Goal: Transaction & Acquisition: Obtain resource

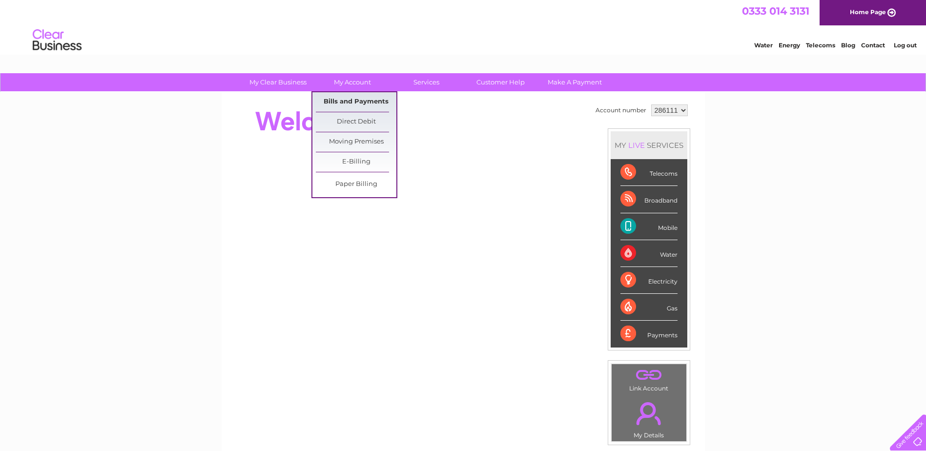
click at [353, 104] on link "Bills and Payments" at bounding box center [356, 102] width 81 height 20
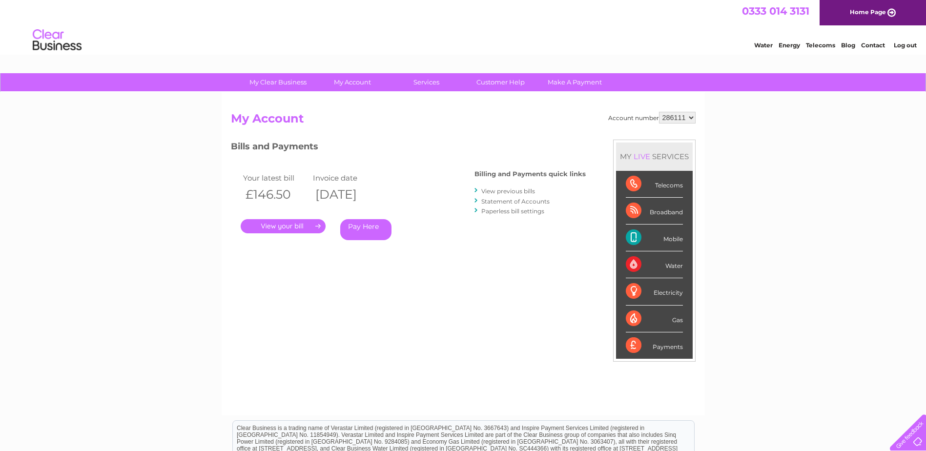
click at [282, 224] on link "." at bounding box center [283, 226] width 85 height 14
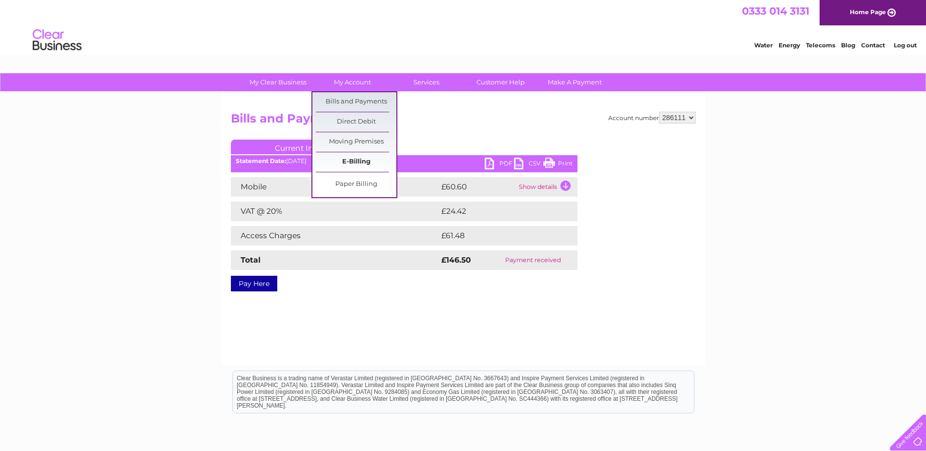
click at [358, 158] on link "E-Billing" at bounding box center [356, 162] width 81 height 20
click at [357, 163] on link "E-Billing" at bounding box center [356, 162] width 81 height 20
click at [348, 95] on link "Bills and Payments" at bounding box center [356, 102] width 81 height 20
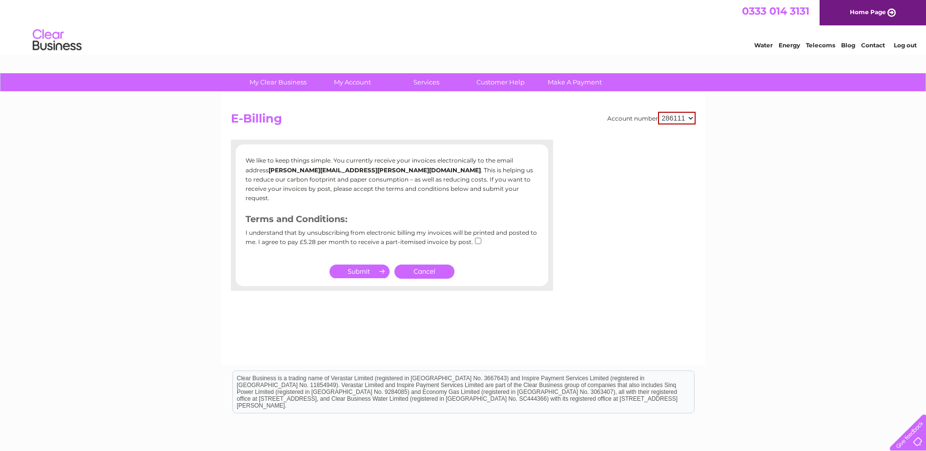
click at [438, 265] on link "Cancel" at bounding box center [424, 272] width 60 height 14
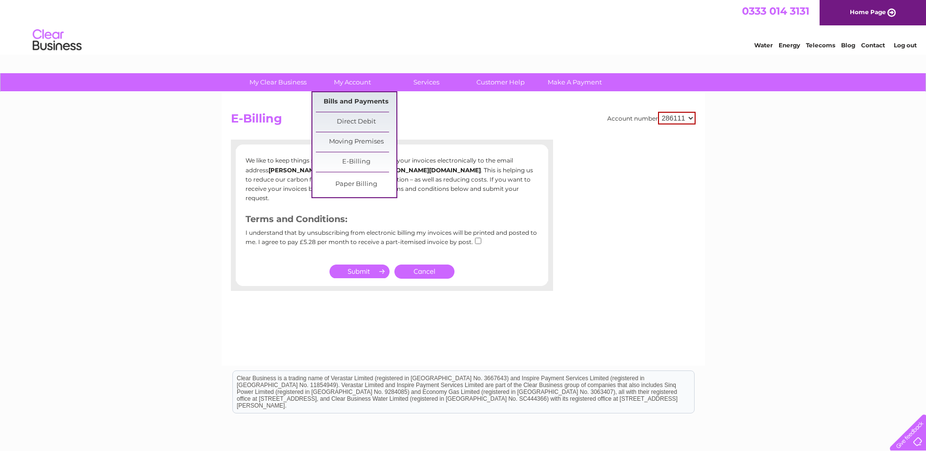
click at [354, 97] on link "Bills and Payments" at bounding box center [356, 102] width 81 height 20
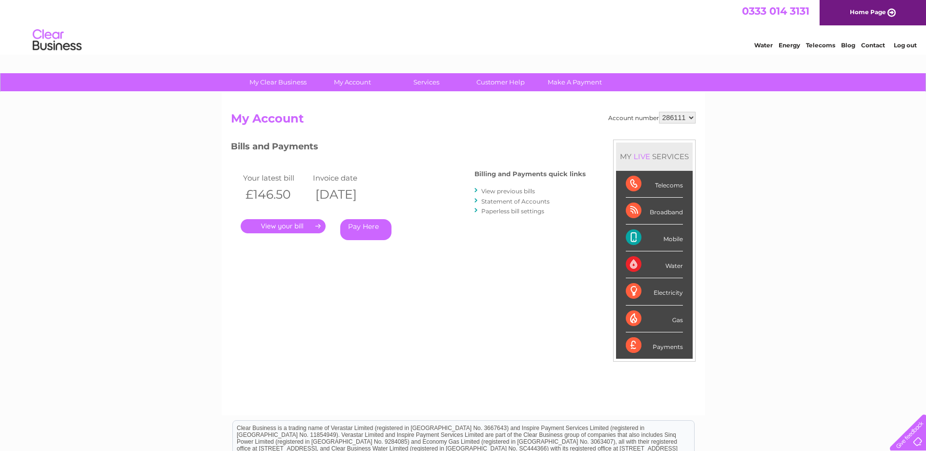
click at [509, 186] on li "View previous bills" at bounding box center [529, 191] width 111 height 10
click at [508, 187] on link "View previous bills" at bounding box center [508, 190] width 54 height 7
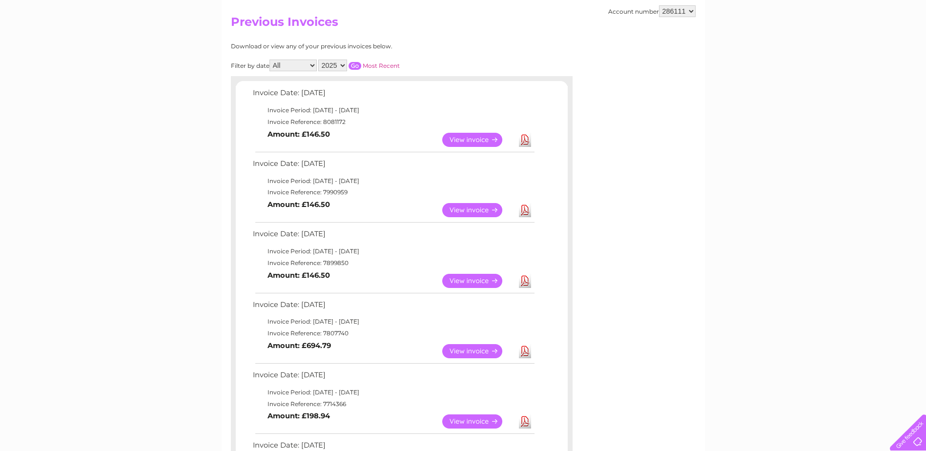
scroll to position [98, 0]
click at [484, 344] on link "View" at bounding box center [478, 350] width 72 height 14
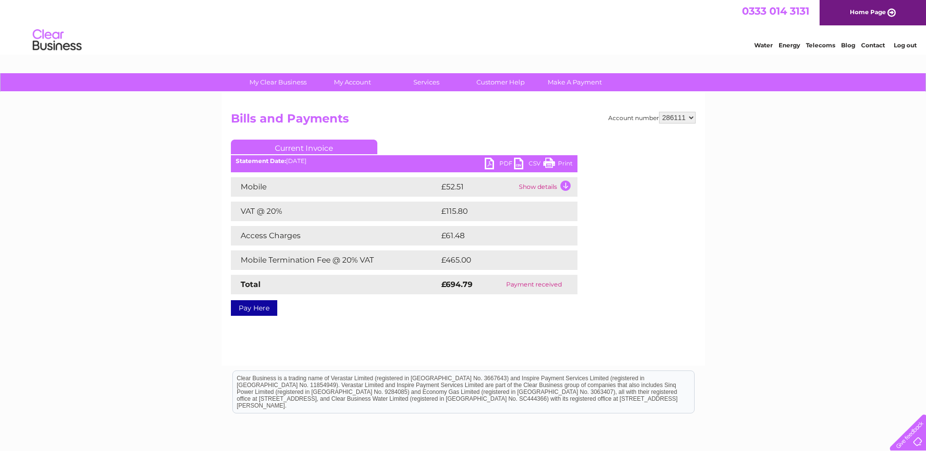
click at [491, 165] on link "PDF" at bounding box center [499, 165] width 29 height 14
